Goal: Task Accomplishment & Management: Manage account settings

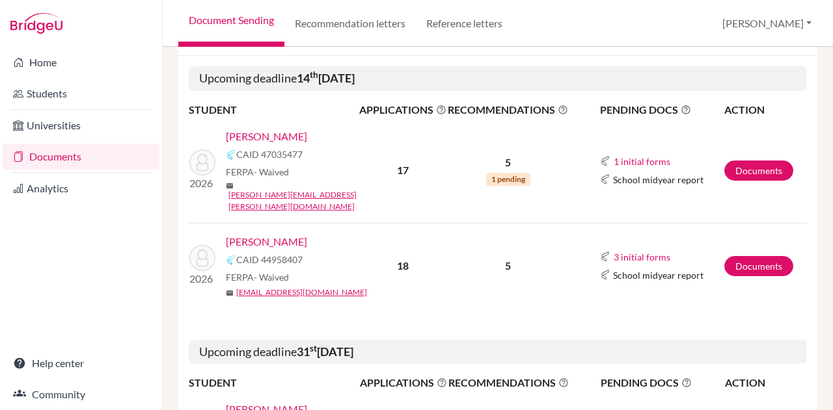
scroll to position [160, 0]
click at [253, 233] on link "[PERSON_NAME]" at bounding box center [266, 241] width 81 height 16
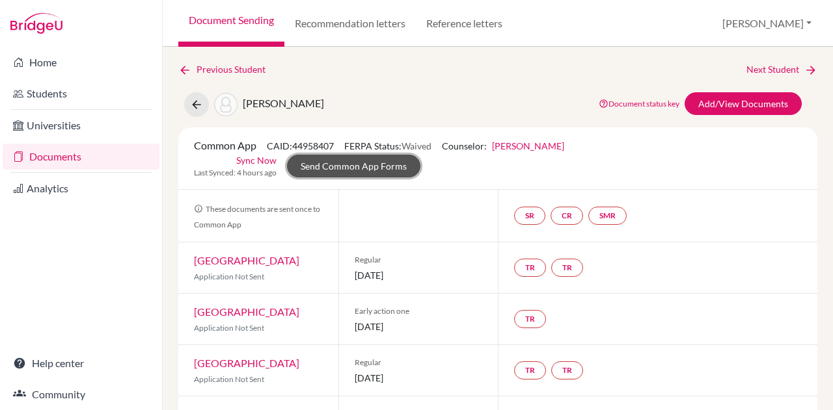
click at [384, 169] on link "Send Common App Forms" at bounding box center [353, 166] width 133 height 23
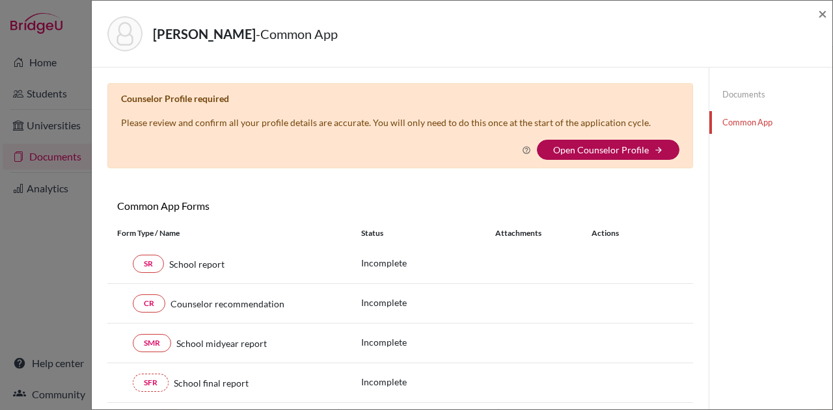
click at [568, 146] on link "Open Counselor Profile" at bounding box center [601, 149] width 96 height 11
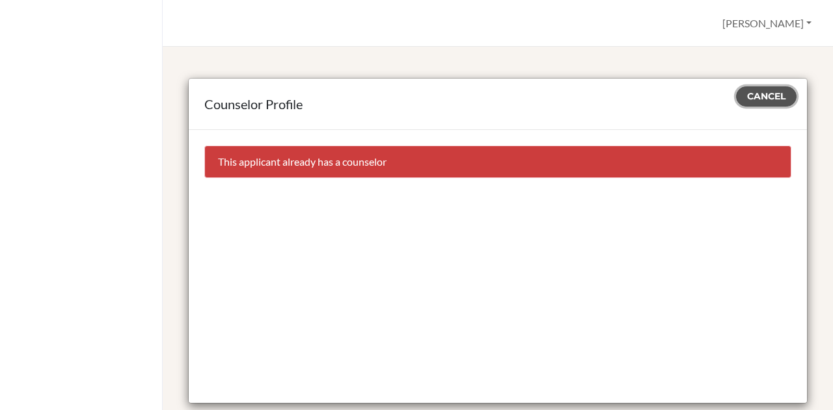
click at [747, 88] on button "Cancel" at bounding box center [766, 97] width 60 height 20
